Goal: Task Accomplishment & Management: Use online tool/utility

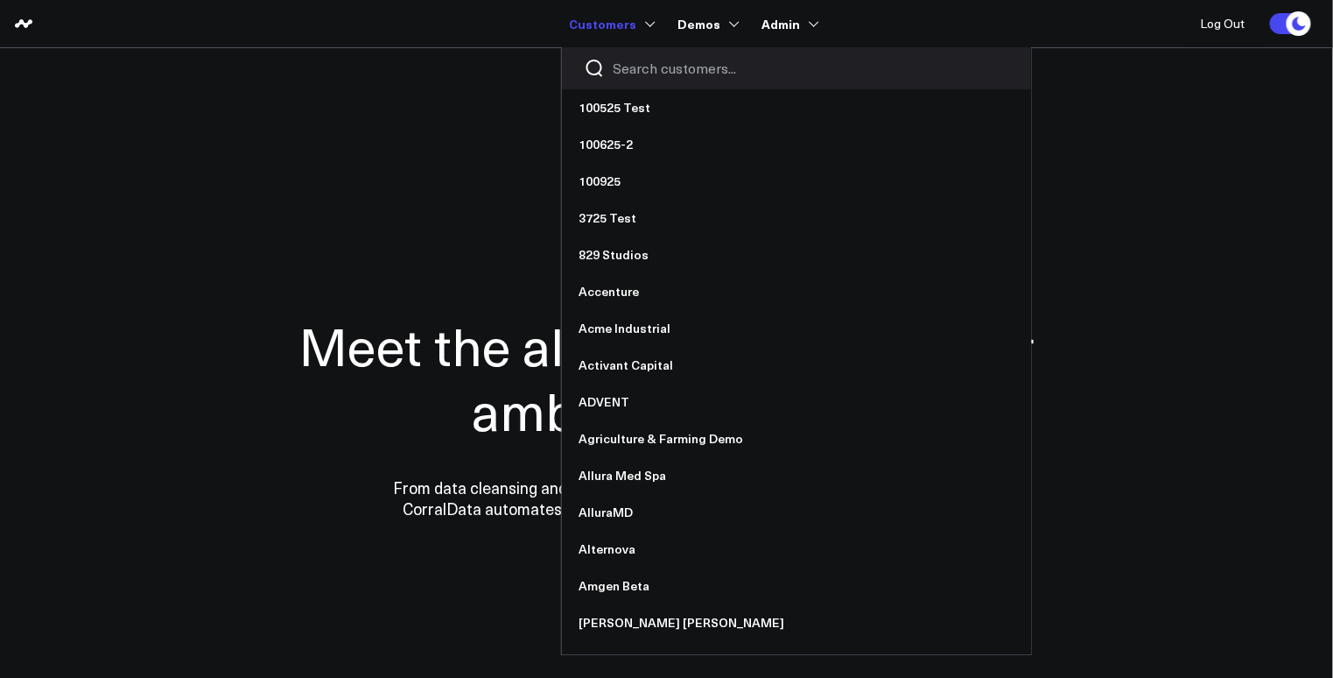
click at [667, 79] on div at bounding box center [796, 68] width 469 height 42
click at [671, 74] on input "Search customers input" at bounding box center [812, 68] width 396 height 19
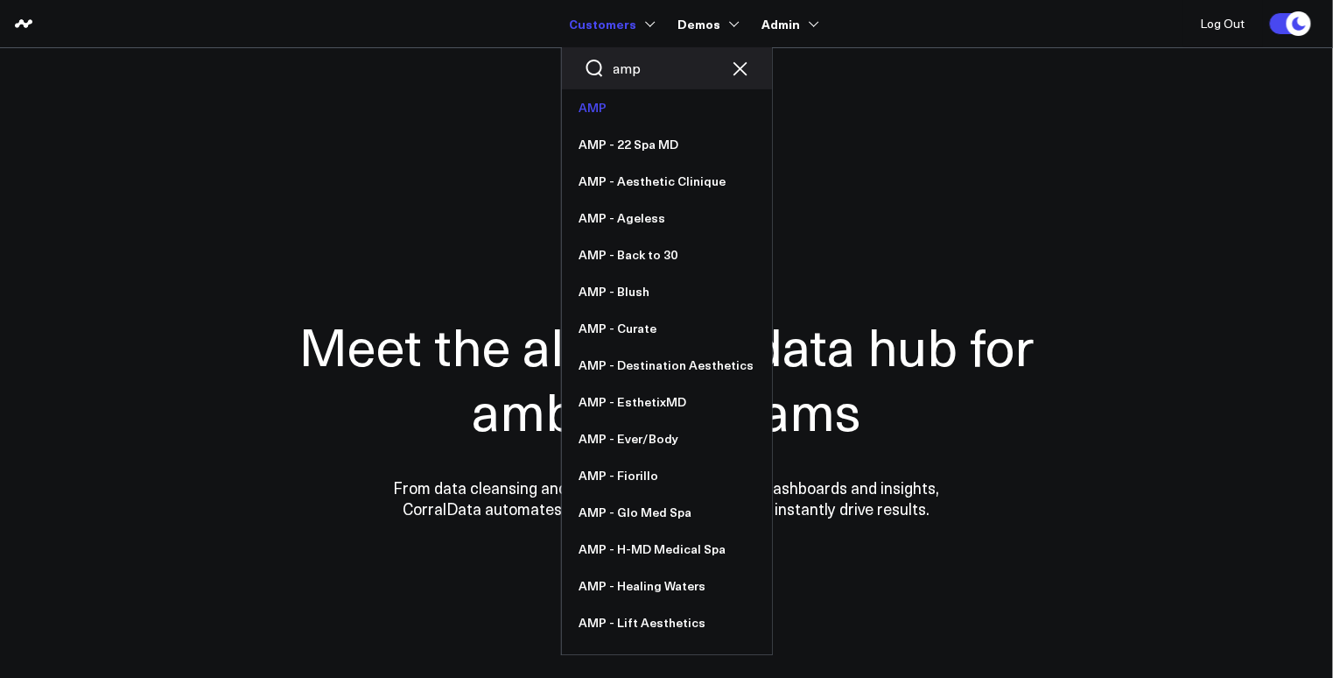
type input "amp"
click at [662, 102] on link "AMP" at bounding box center [667, 107] width 210 height 37
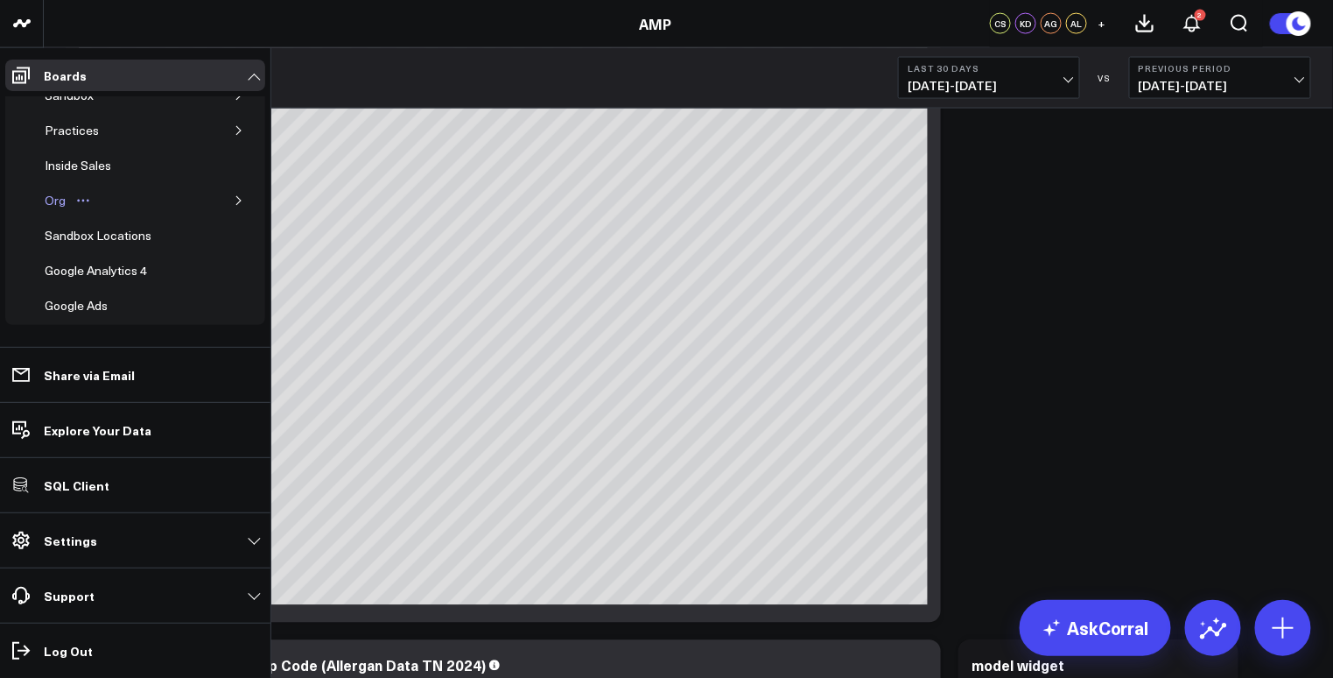
scroll to position [95, 0]
click at [60, 195] on div "Org" at bounding box center [55, 201] width 30 height 21
click at [236, 197] on icon "button" at bounding box center [238, 201] width 4 height 9
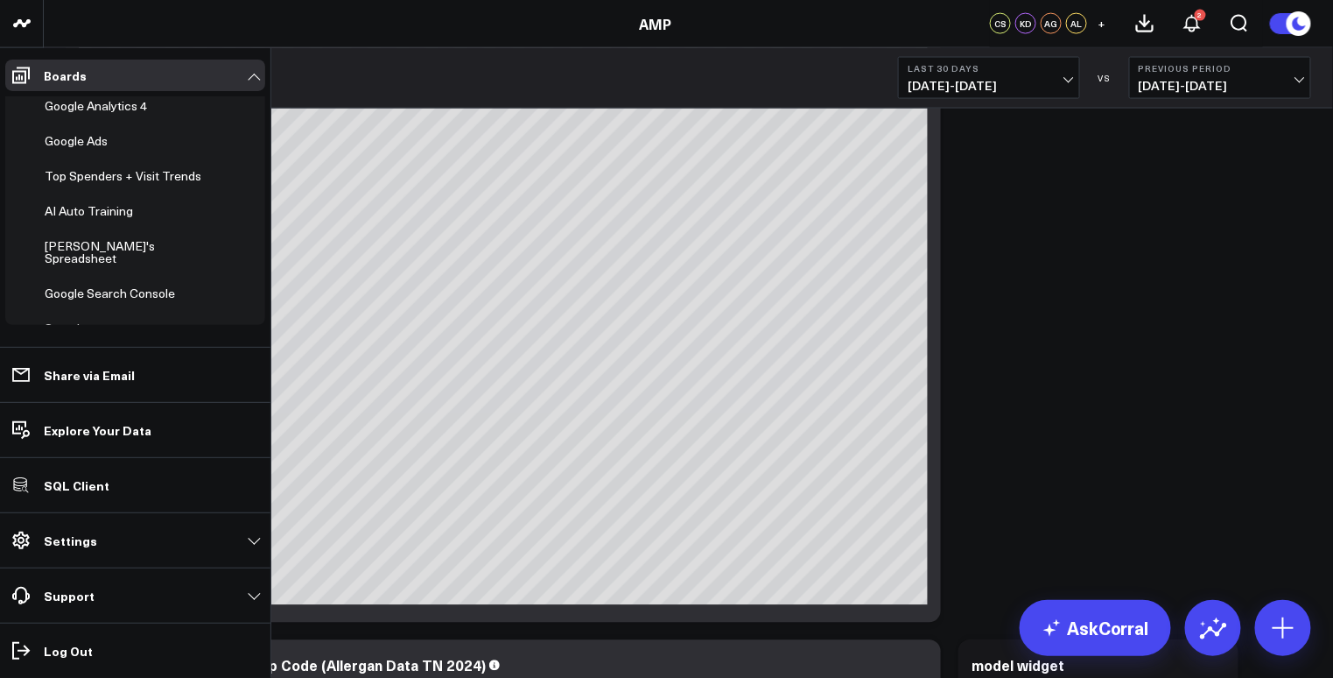
scroll to position [412, 0]
click at [80, 323] on span "Add Board" at bounding box center [101, 330] width 58 height 14
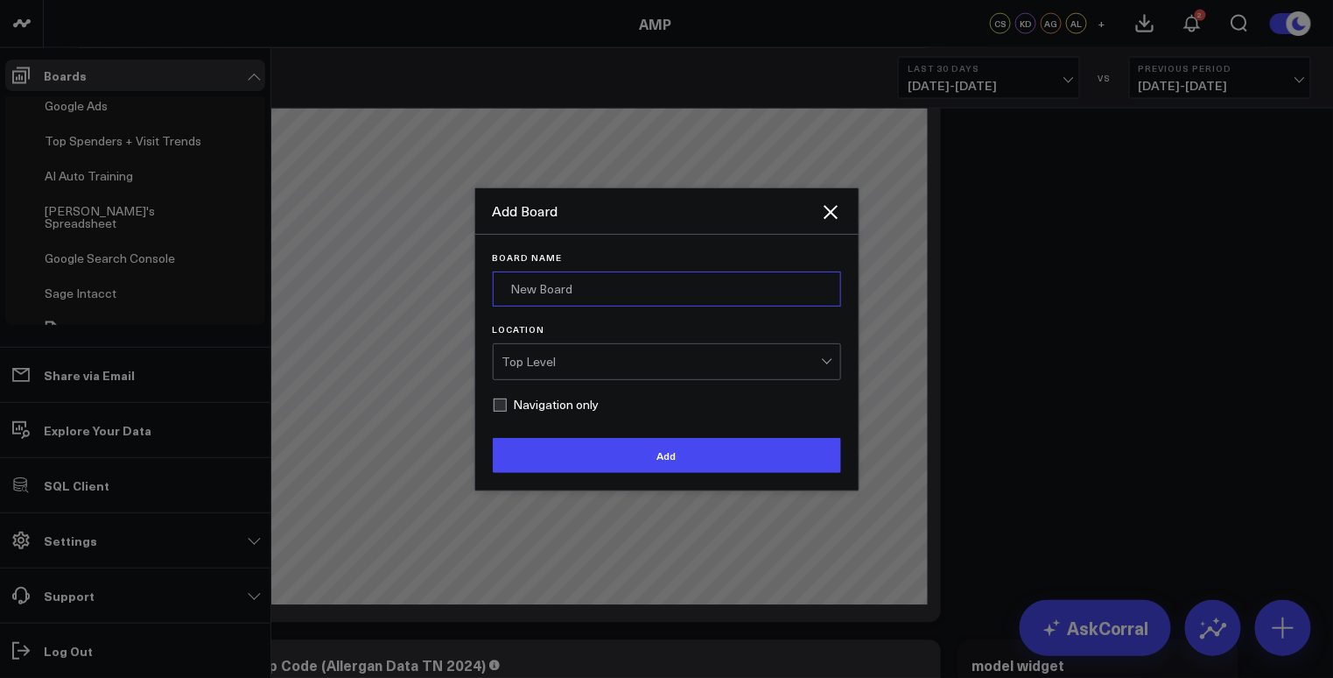
click at [587, 288] on input "Board Name" at bounding box center [667, 288] width 348 height 35
drag, startPoint x: 546, startPoint y: 290, endPoint x: 556, endPoint y: 288, distance: 9.8
click at [546, 290] on input "Corral Usage" at bounding box center [667, 288] width 348 height 35
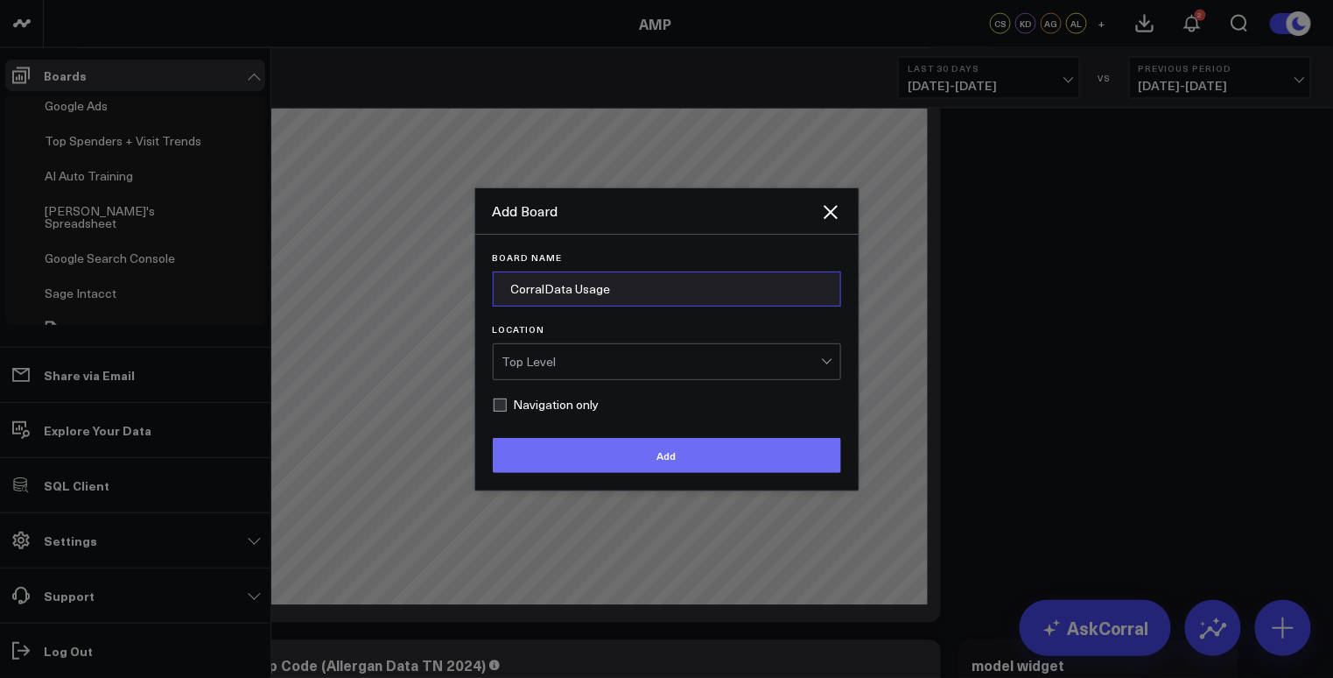
type input "CorralData Usage"
click at [733, 457] on button "Add" at bounding box center [667, 455] width 348 height 35
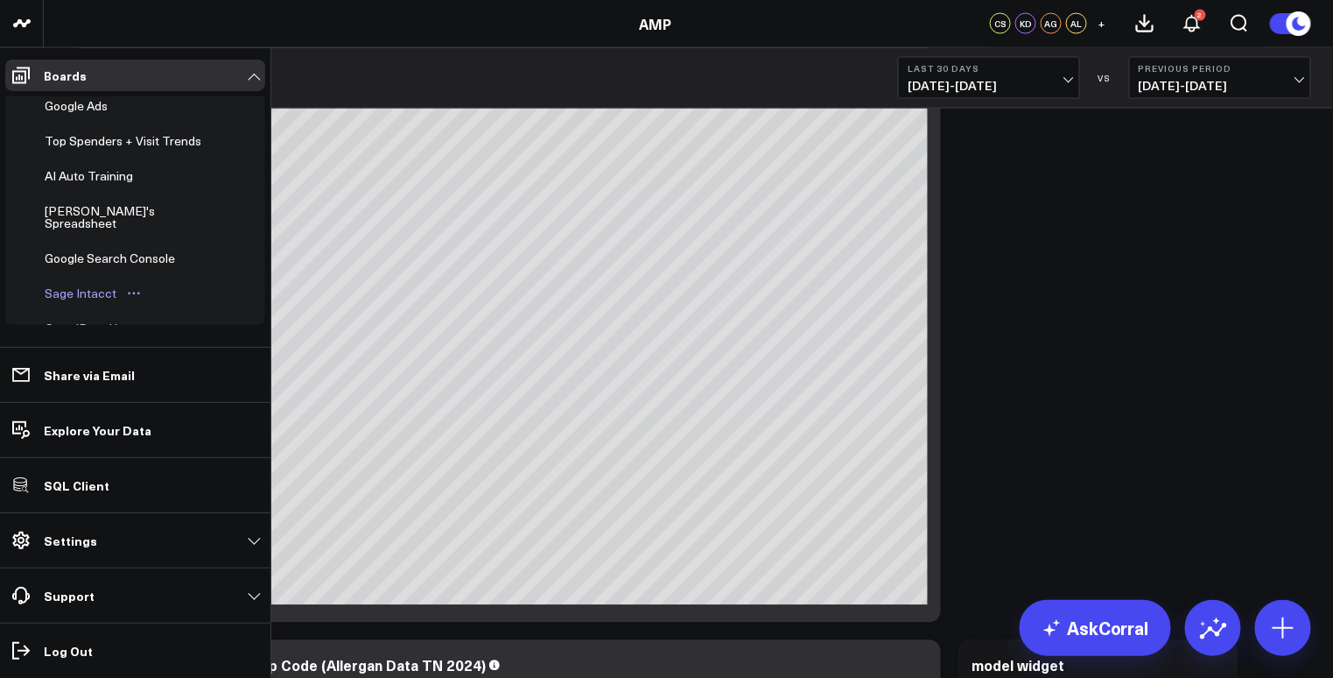
scroll to position [447, 0]
click at [100, 283] on div "CorralData Usage" at bounding box center [94, 293] width 109 height 21
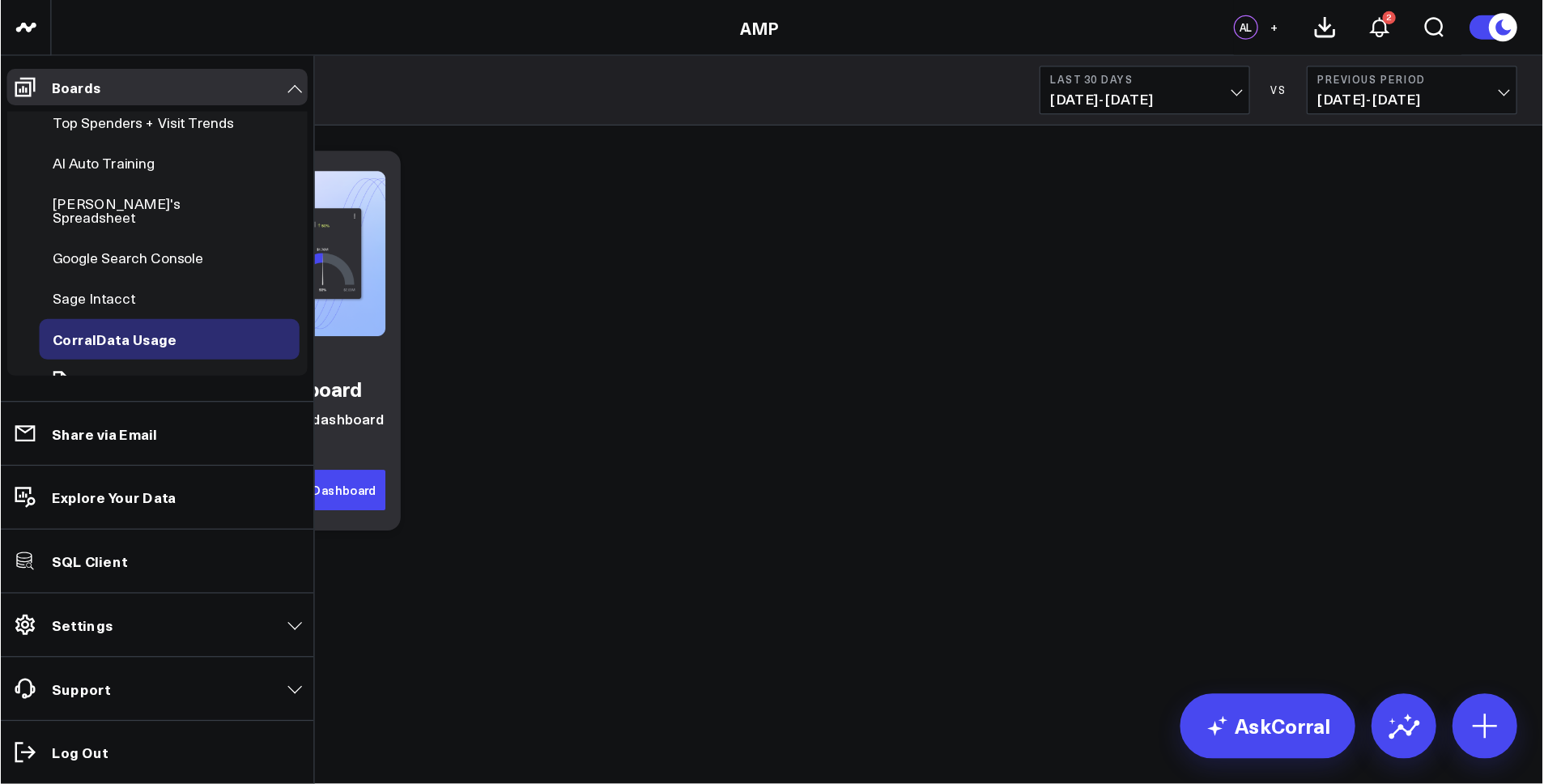
scroll to position [346, 0]
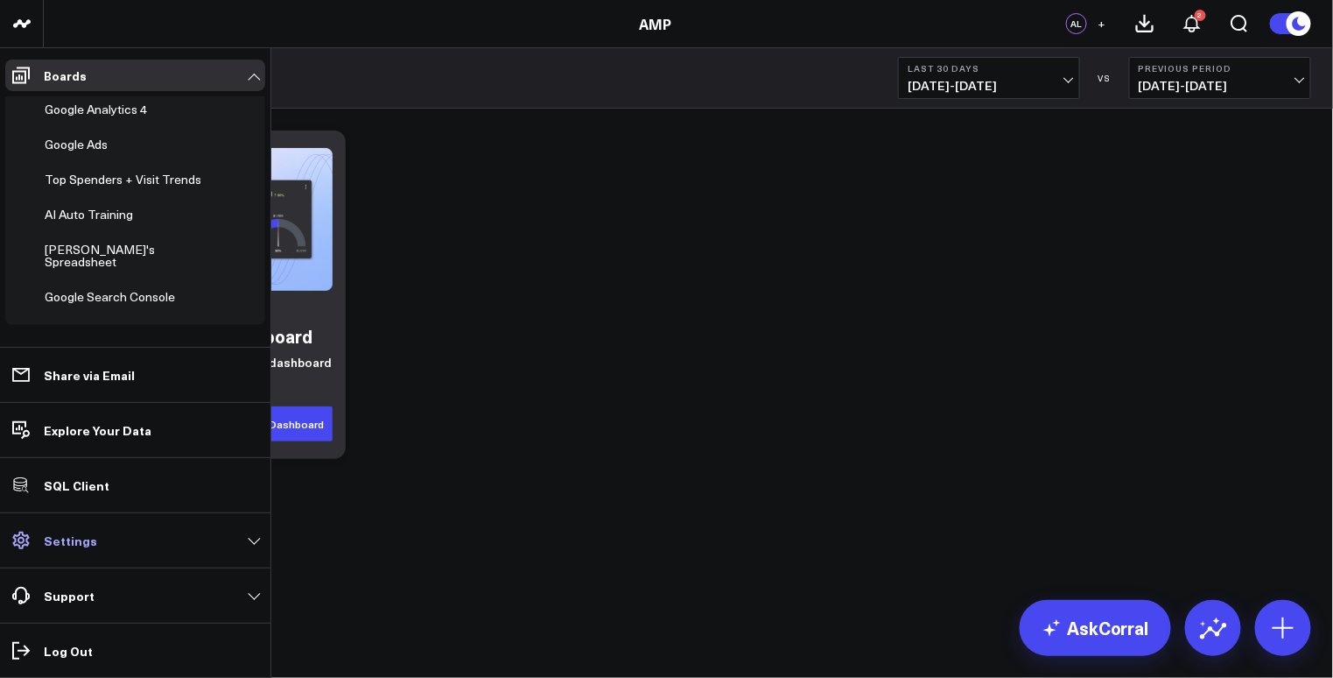
click at [71, 538] on p "Settings" at bounding box center [70, 540] width 53 height 14
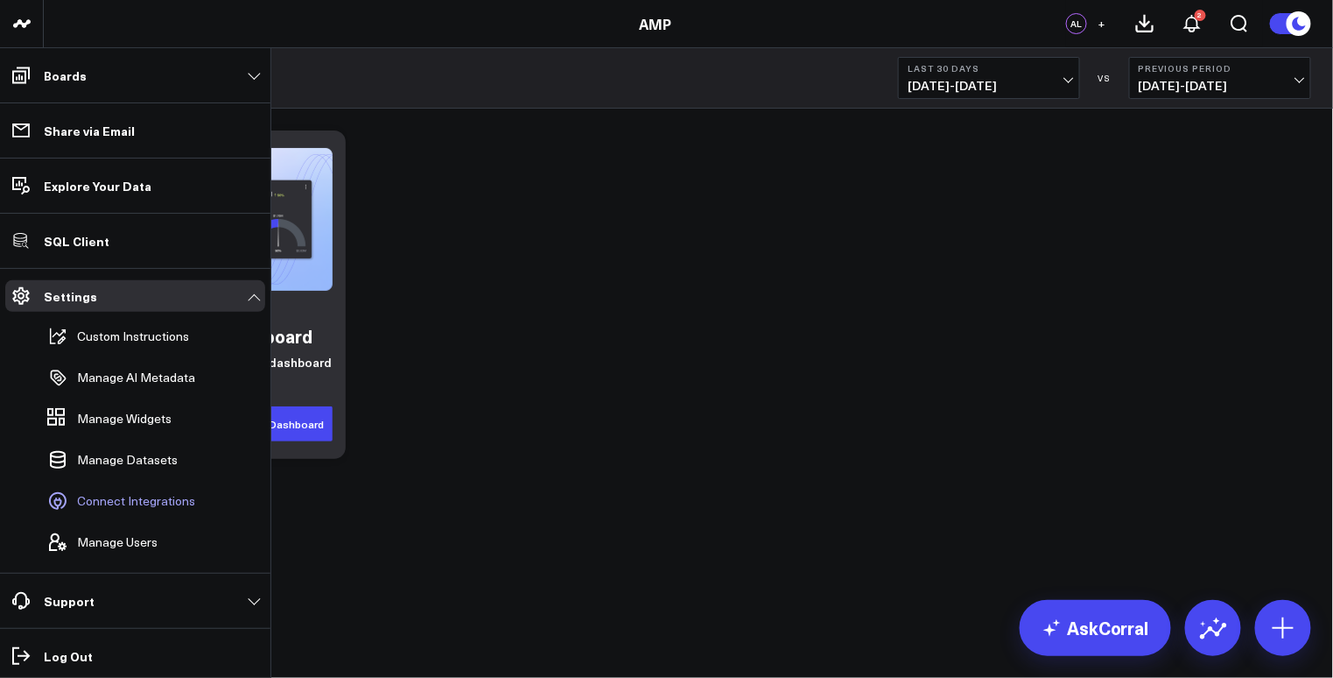
click at [101, 510] on link "Connect Integrations" at bounding box center [126, 501] width 172 height 39
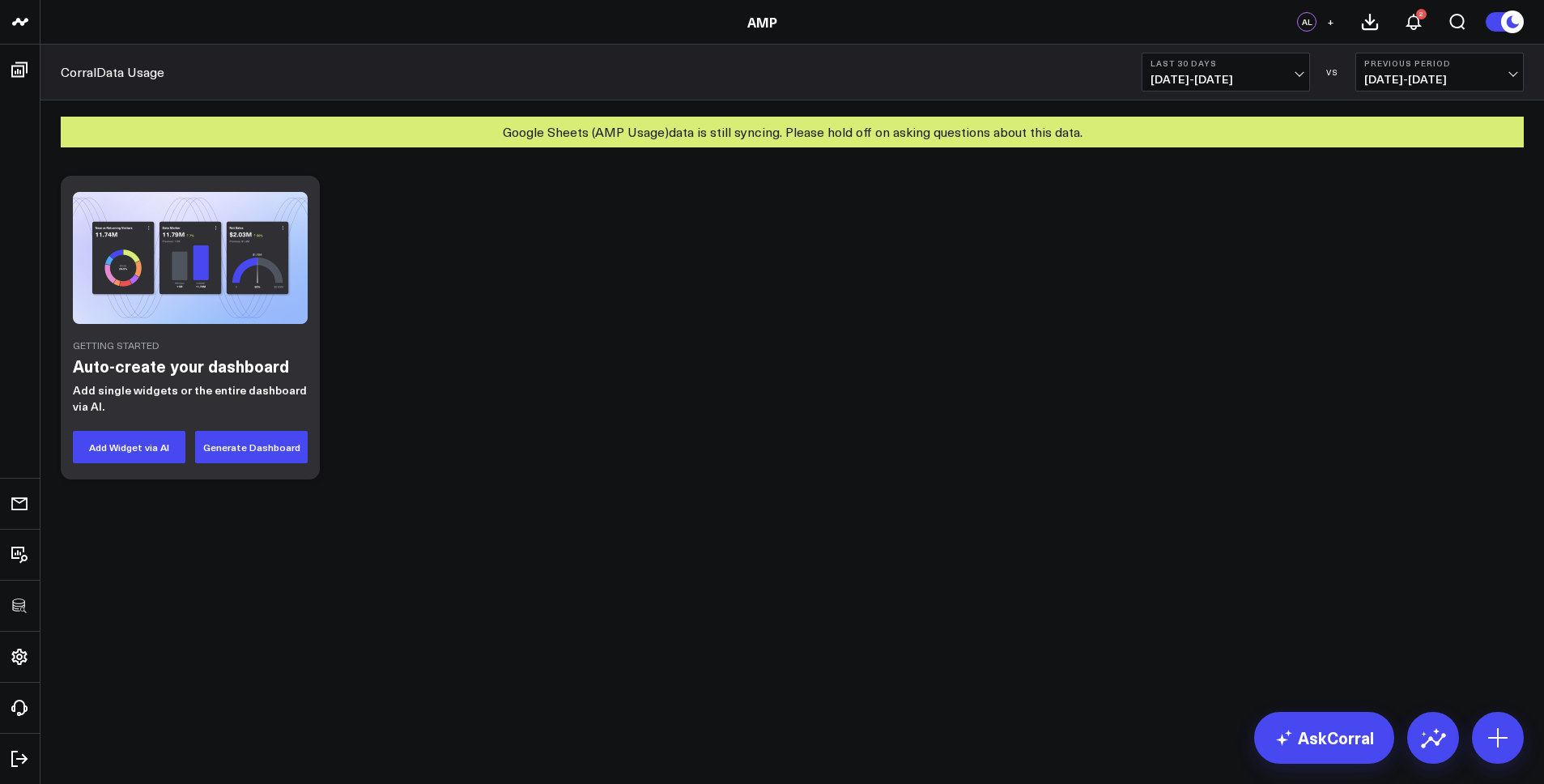
click at [625, 316] on div "Getting Started Auto-create your dashboard Add single widgets or the entire das…" at bounding box center [792, 327] width 1479 height 320
click at [525, 264] on div "Getting Started Auto-create your dashboard Add single widgets or the entire das…" at bounding box center [792, 327] width 1479 height 320
